Goal: Information Seeking & Learning: Learn about a topic

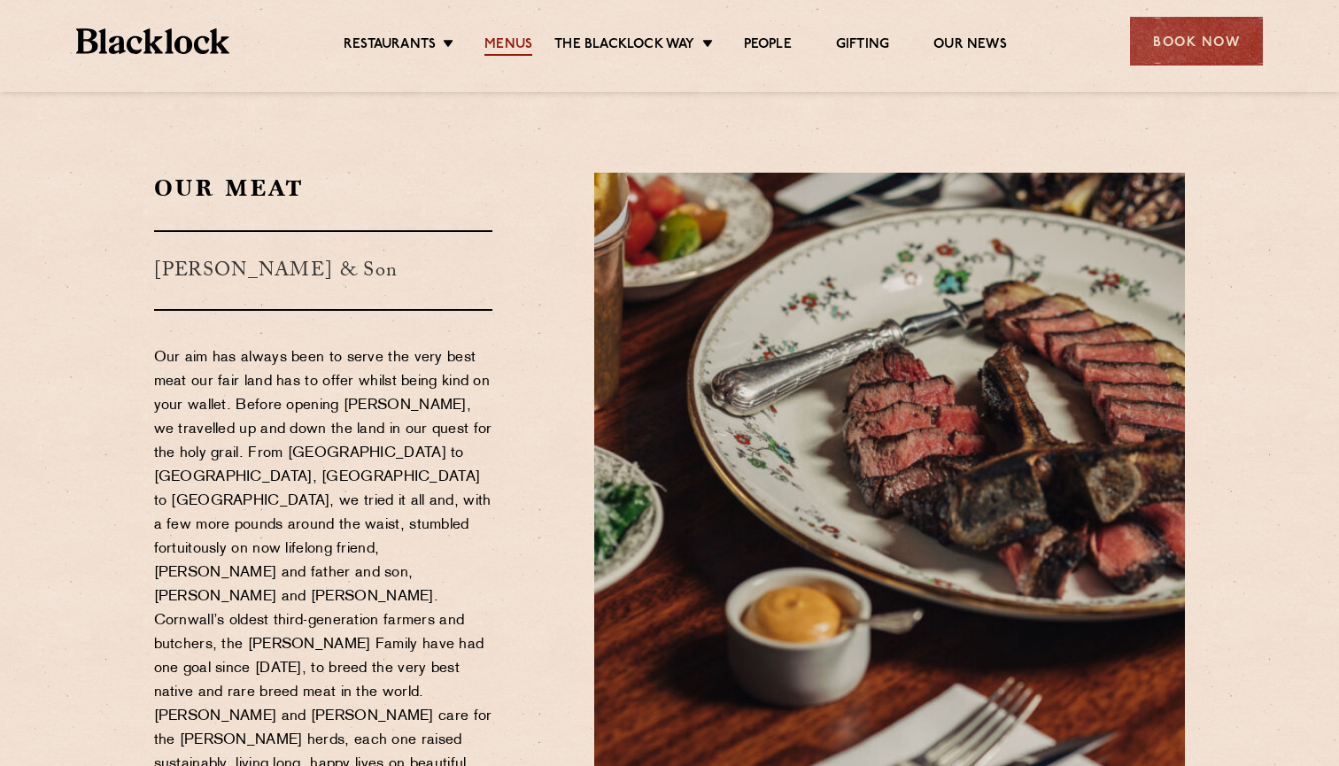
click at [502, 45] on link "Menus" at bounding box center [508, 45] width 48 height 19
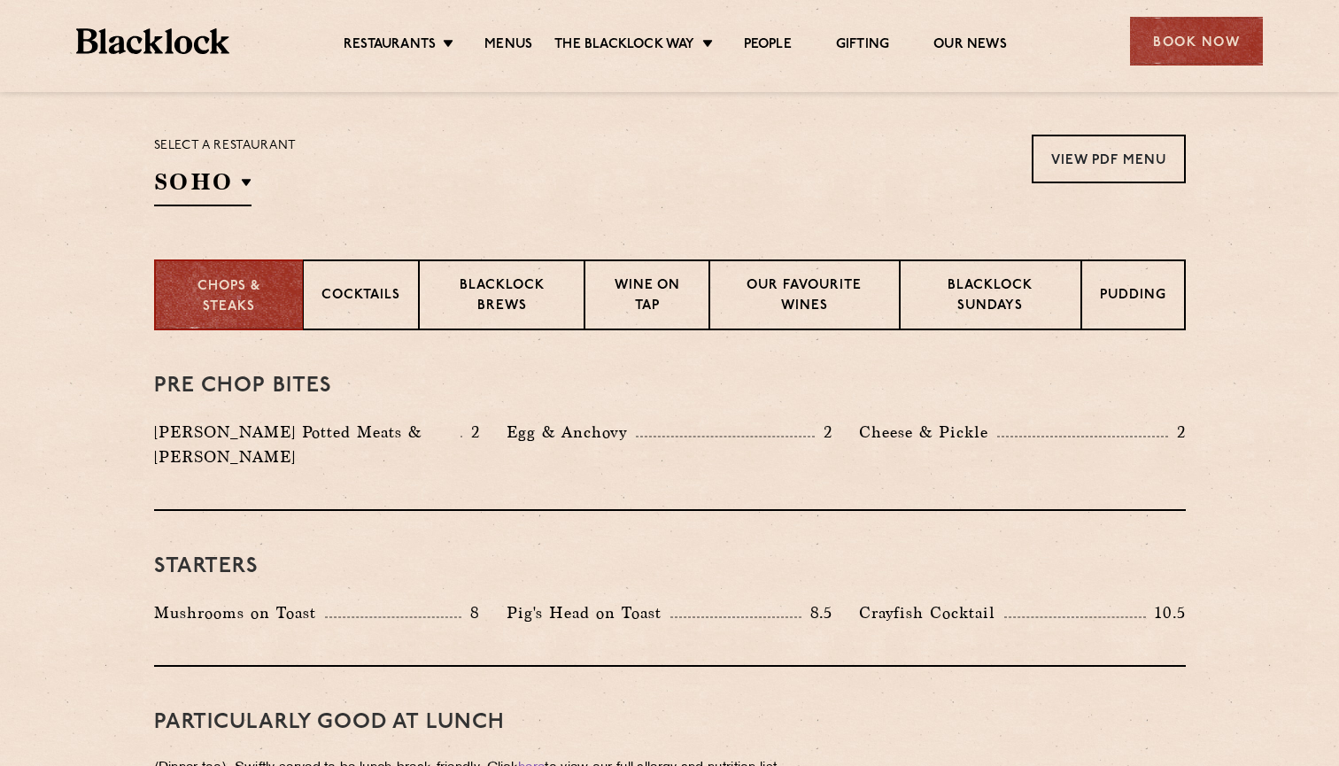
scroll to position [568, 0]
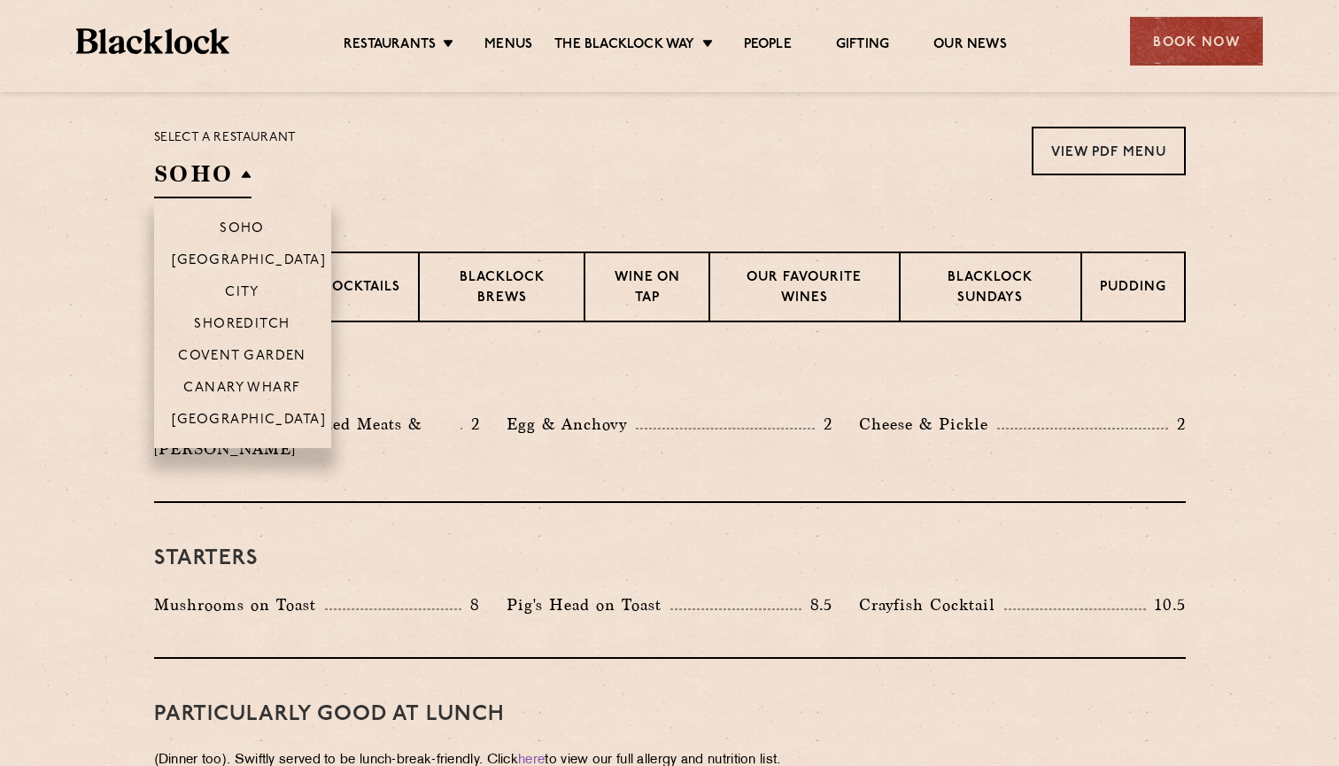
click at [218, 181] on h2 "SOHO" at bounding box center [202, 178] width 97 height 40
click at [250, 320] on p "Shoreditch" at bounding box center [242, 326] width 97 height 18
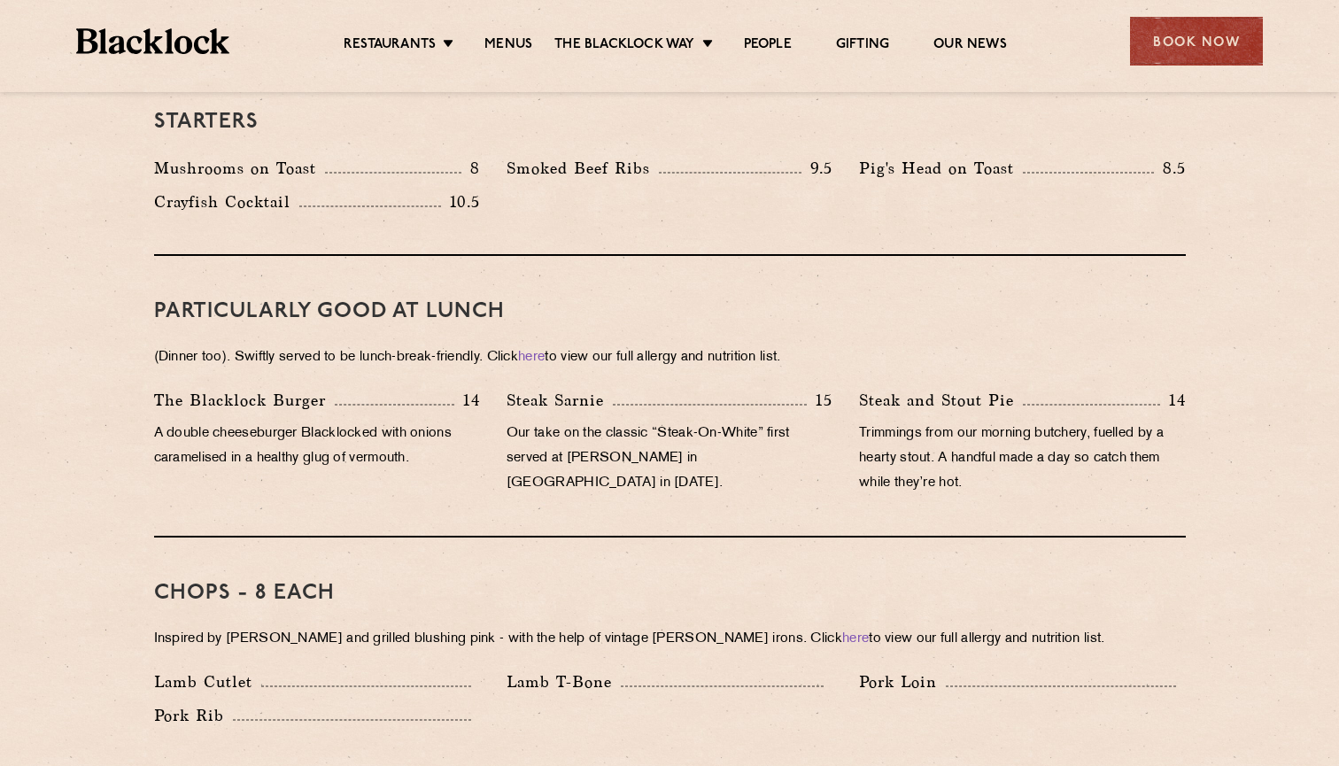
scroll to position [958, 0]
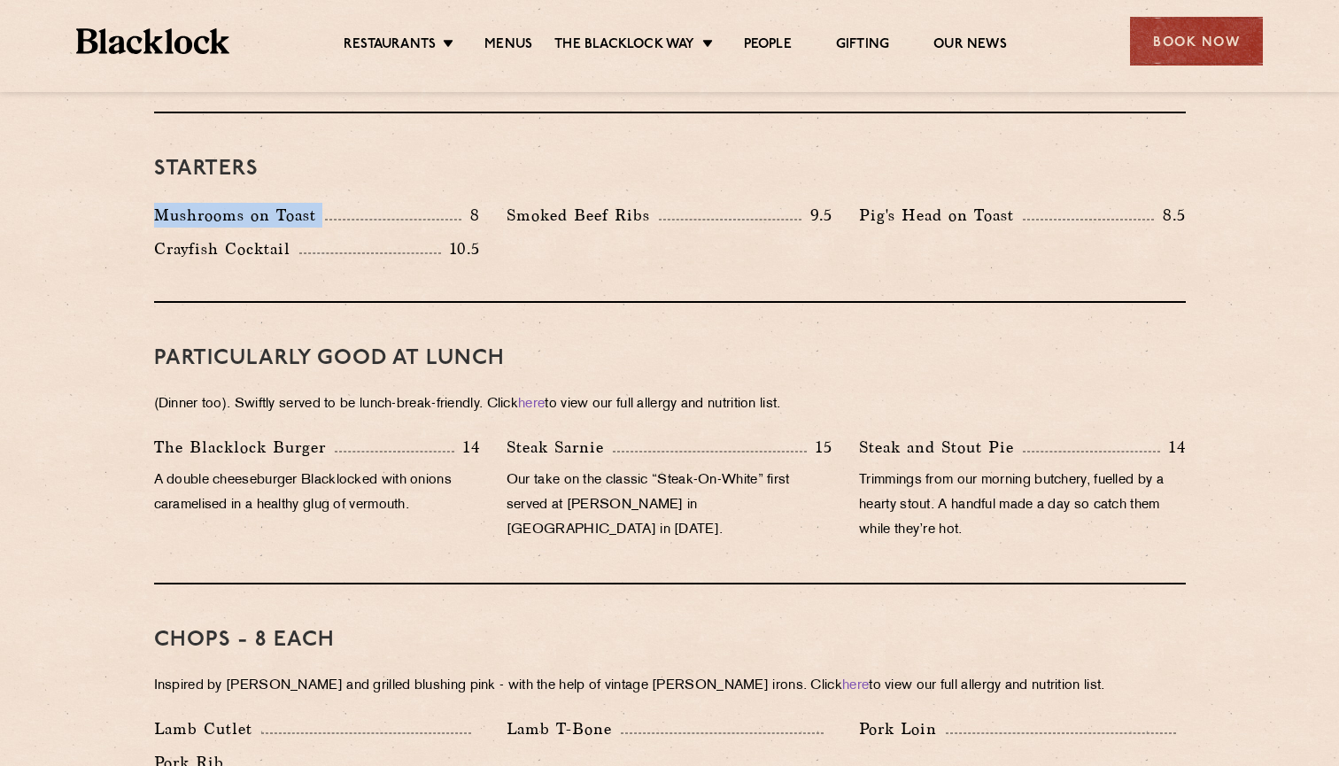
drag, startPoint x: 151, startPoint y: 191, endPoint x: 469, endPoint y: 180, distance: 318.1
click at [469, 203] on div "Mushrooms on Toast 8" at bounding box center [317, 220] width 352 height 34
click at [472, 204] on p "8" at bounding box center [470, 215] width 19 height 23
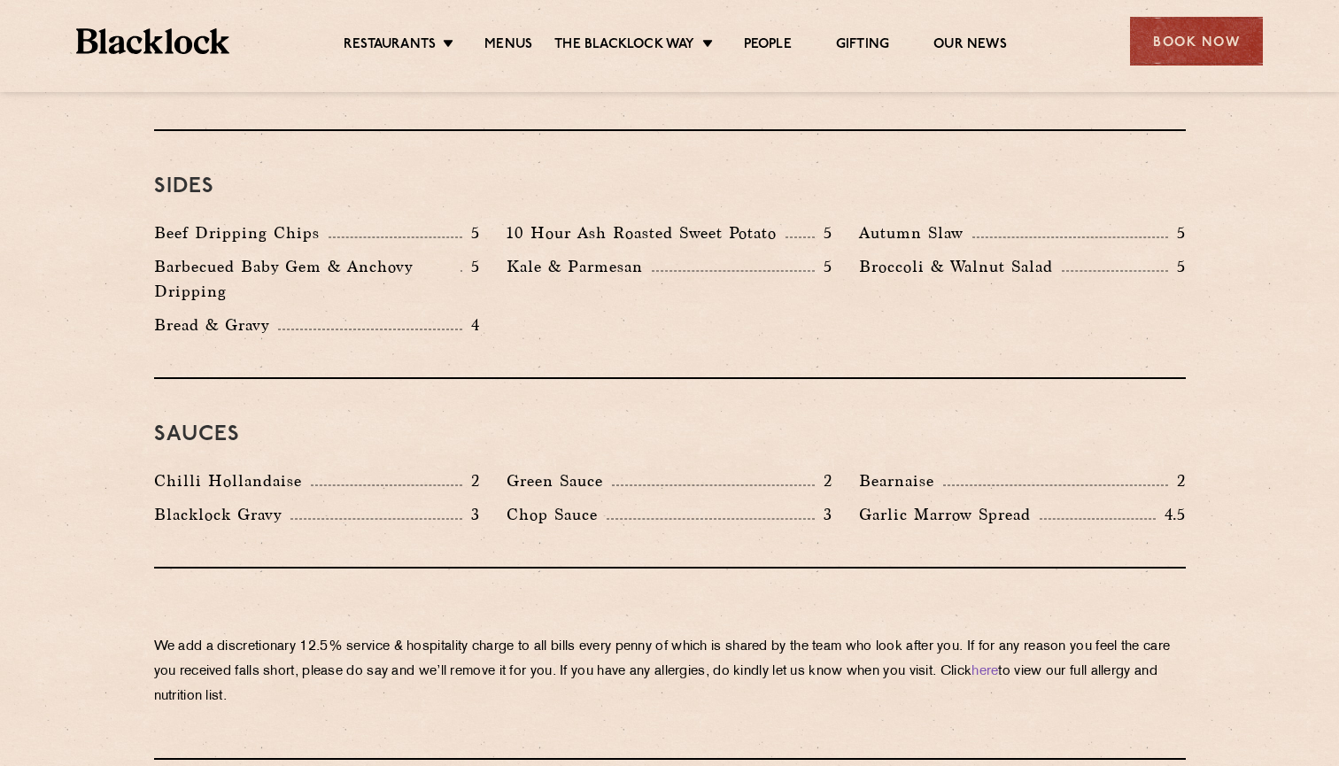
scroll to position [2735, 0]
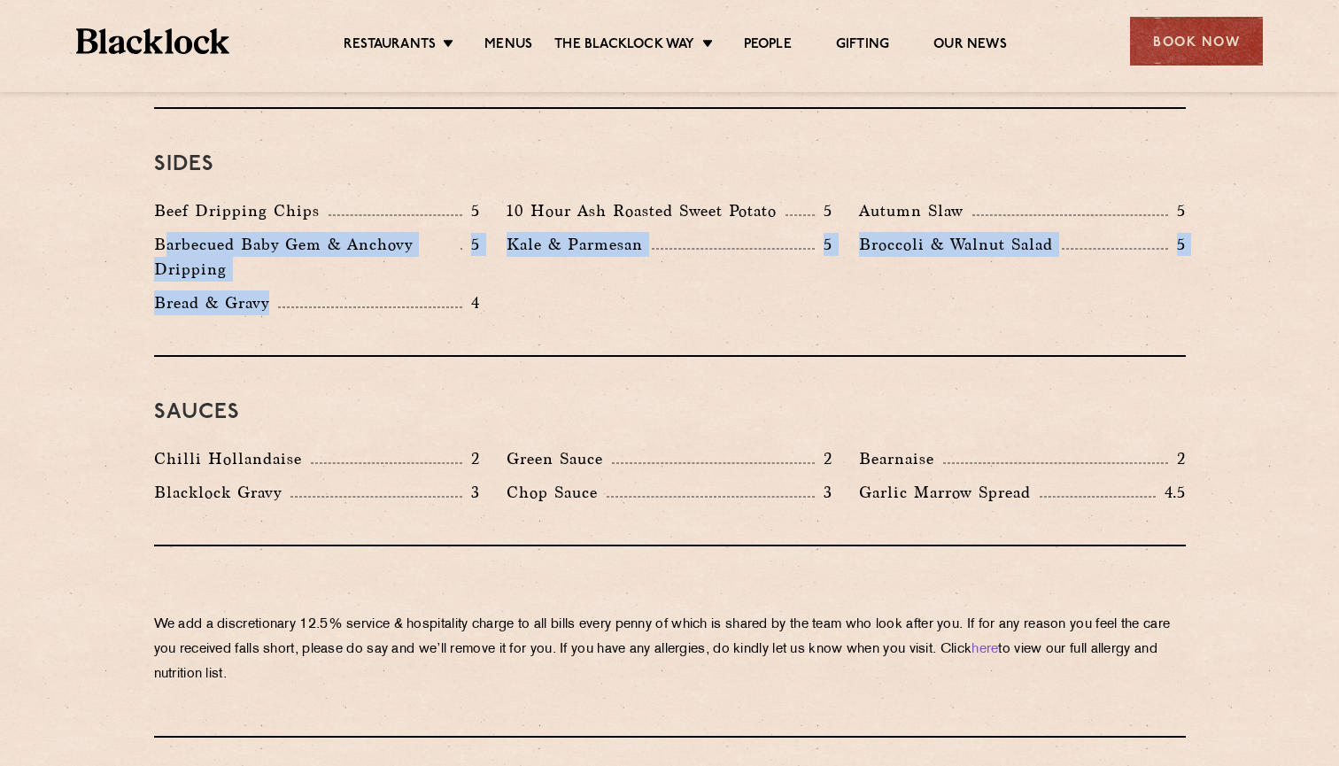
drag, startPoint x: 160, startPoint y: 190, endPoint x: 387, endPoint y: 274, distance: 241.8
click at [387, 274] on div "Sides Beef Dripping Chips 5 10 Hour Ash Roasted Sweet Potato 5 Autumn Slaw 5 Ba…" at bounding box center [669, 233] width 1031 height 248
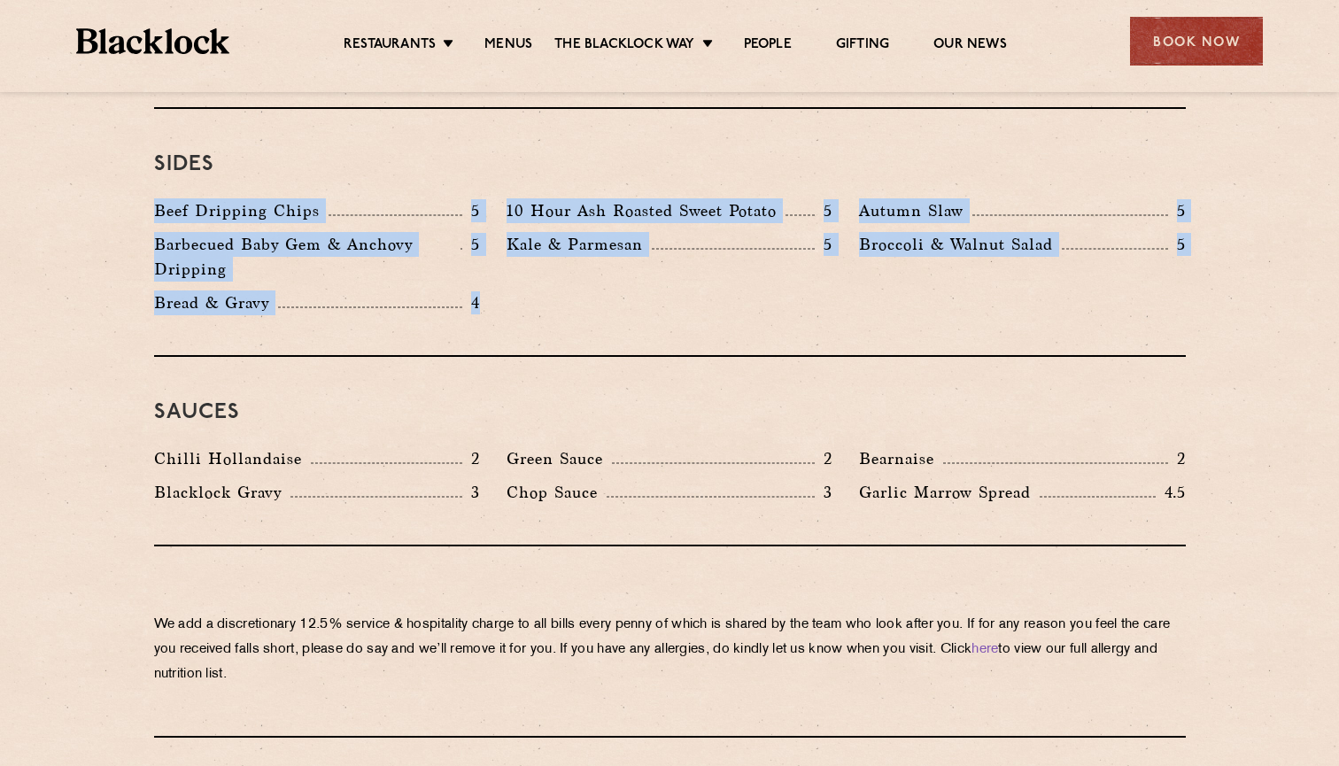
drag, startPoint x: 480, startPoint y: 251, endPoint x: 129, endPoint y: 151, distance: 364.9
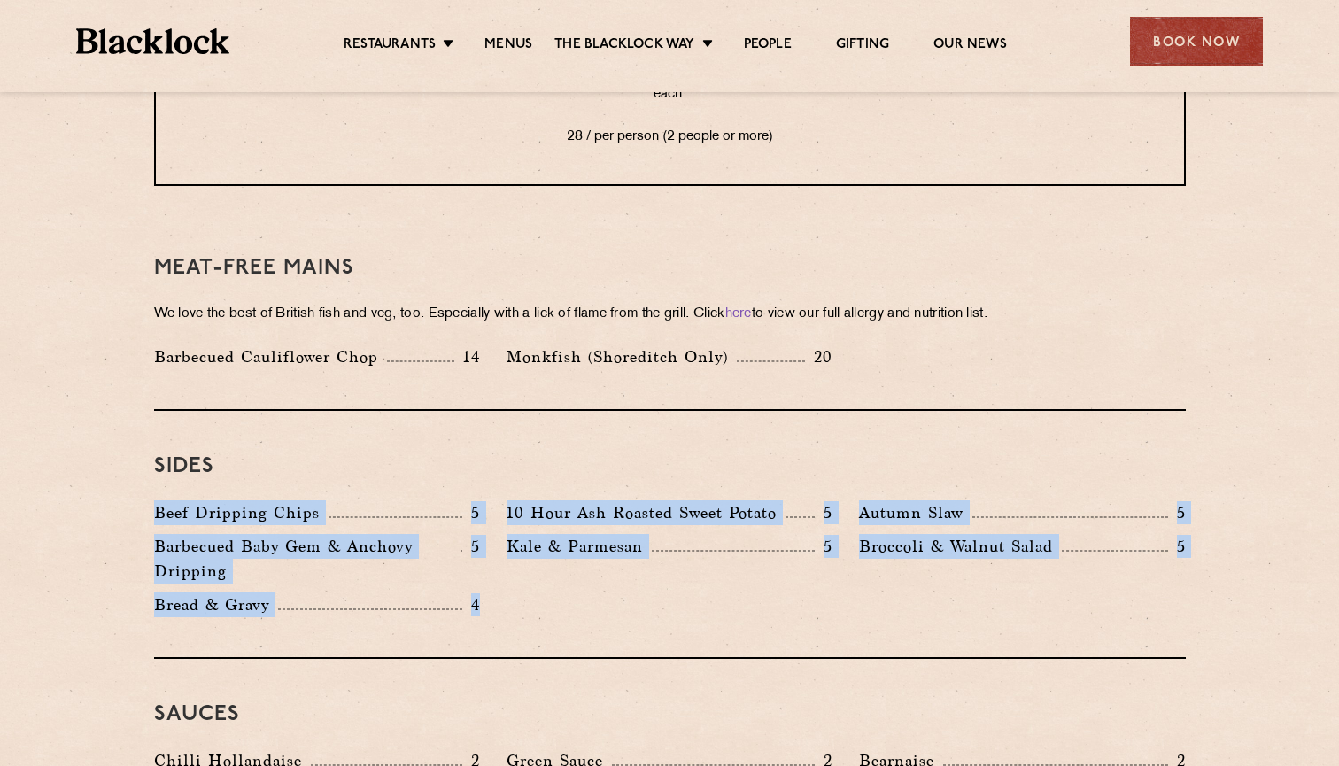
scroll to position [2313, 0]
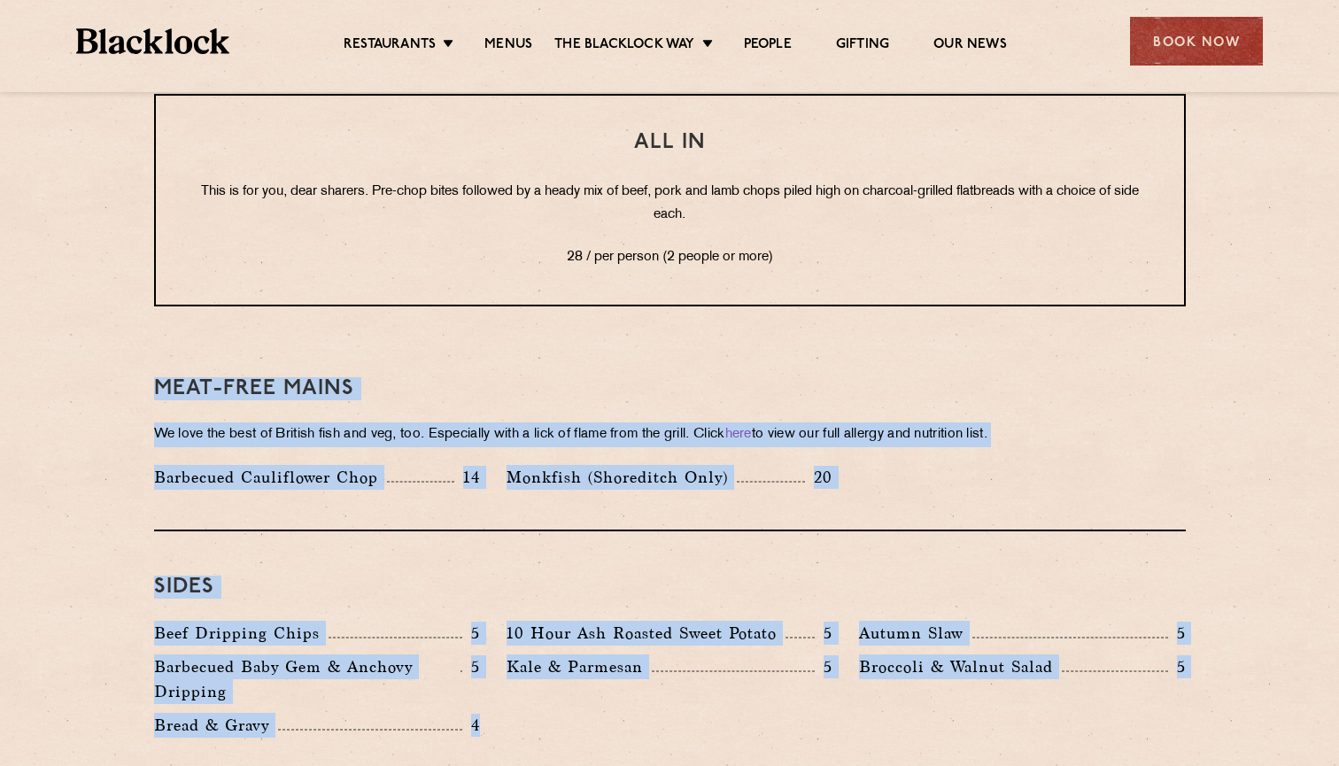
drag, startPoint x: 150, startPoint y: 328, endPoint x: 490, endPoint y: 676, distance: 486.5
click at [622, 377] on h3 "Meat-Free mains" at bounding box center [669, 388] width 1031 height 23
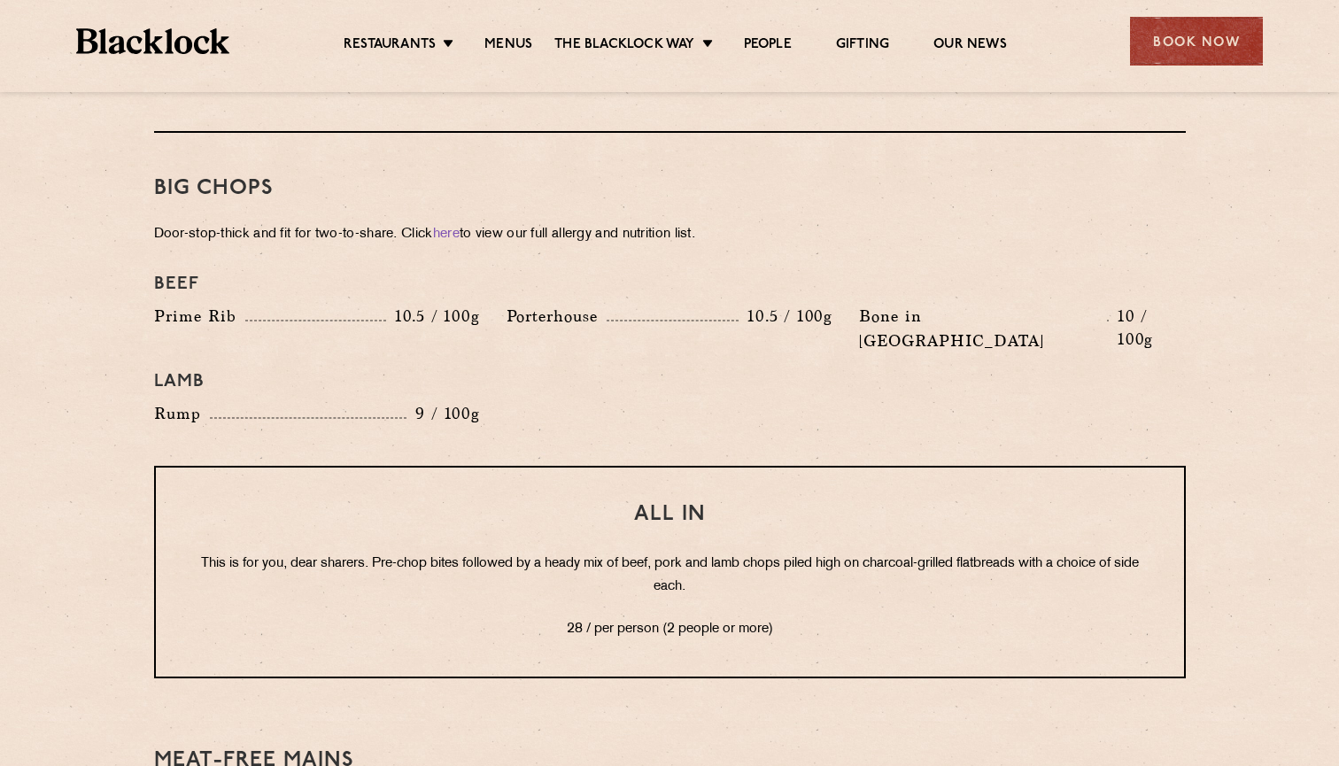
scroll to position [1690, 0]
